Goal: Go to known website: Go to known website

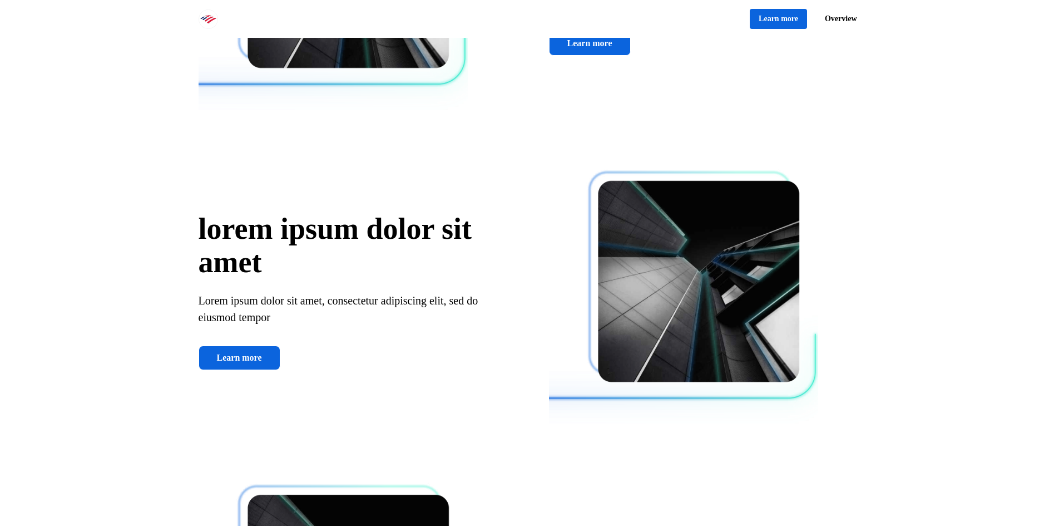
scroll to position [1335, 0]
